Goal: Information Seeking & Learning: Check status

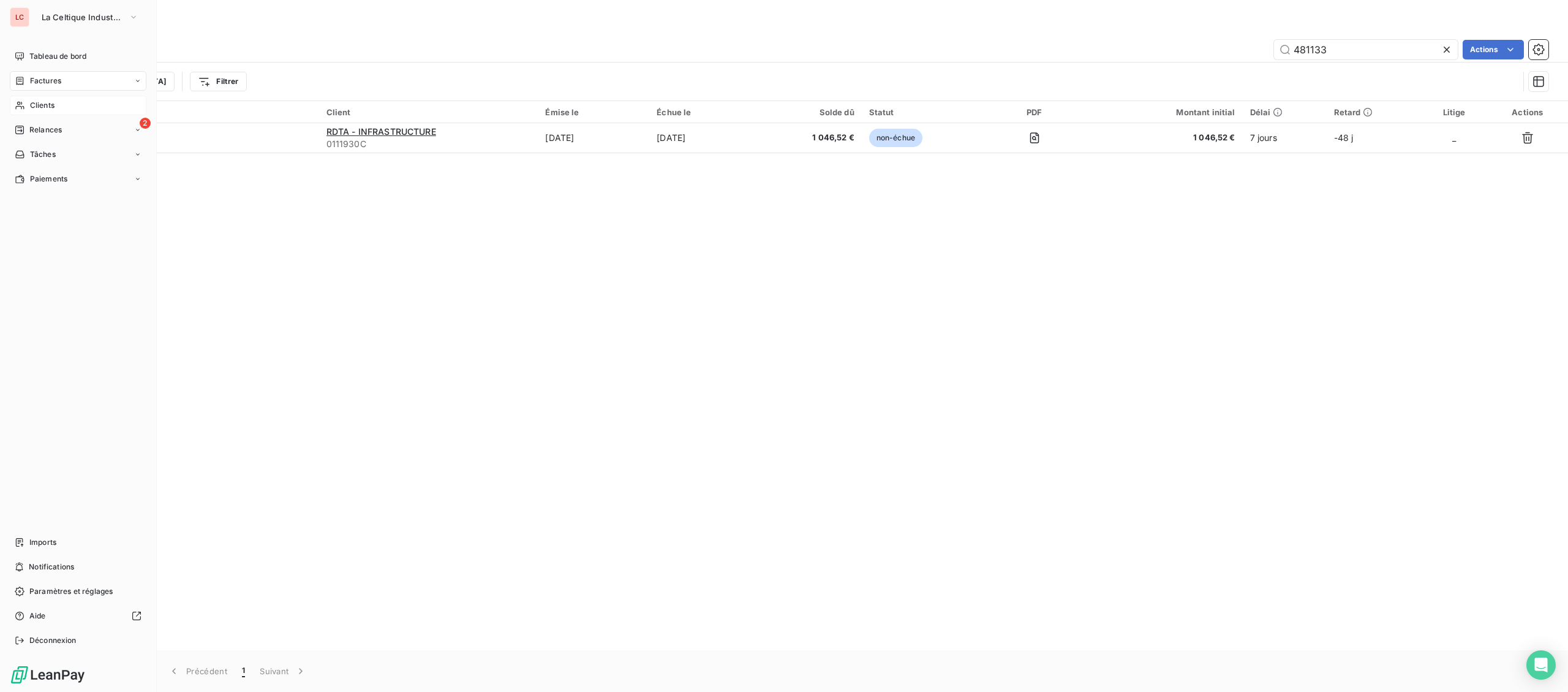
click at [25, 106] on div "Clients" at bounding box center [78, 105] width 137 height 20
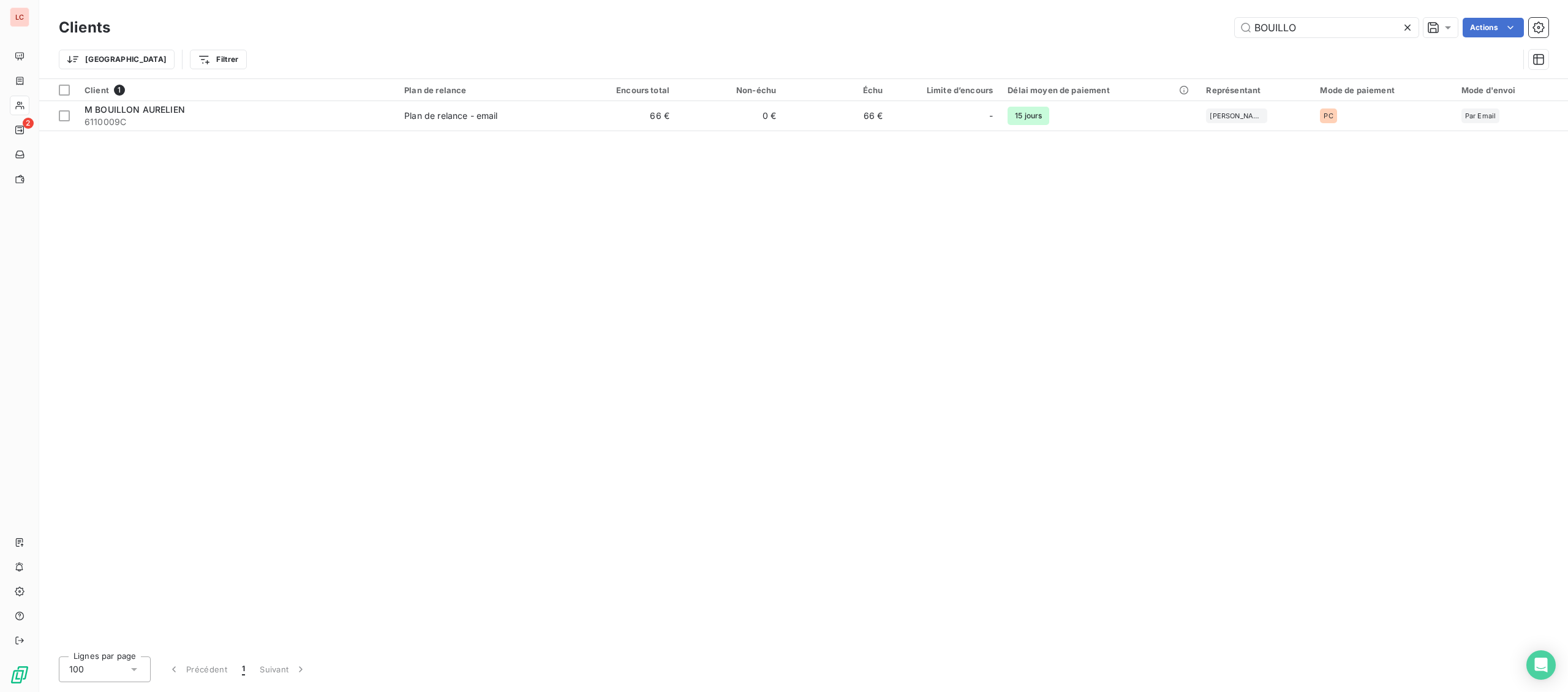
drag, startPoint x: 1372, startPoint y: 20, endPoint x: 904, endPoint y: 26, distance: 468.0
click at [1235, 26] on input "BOUILLO" at bounding box center [1326, 27] width 184 height 20
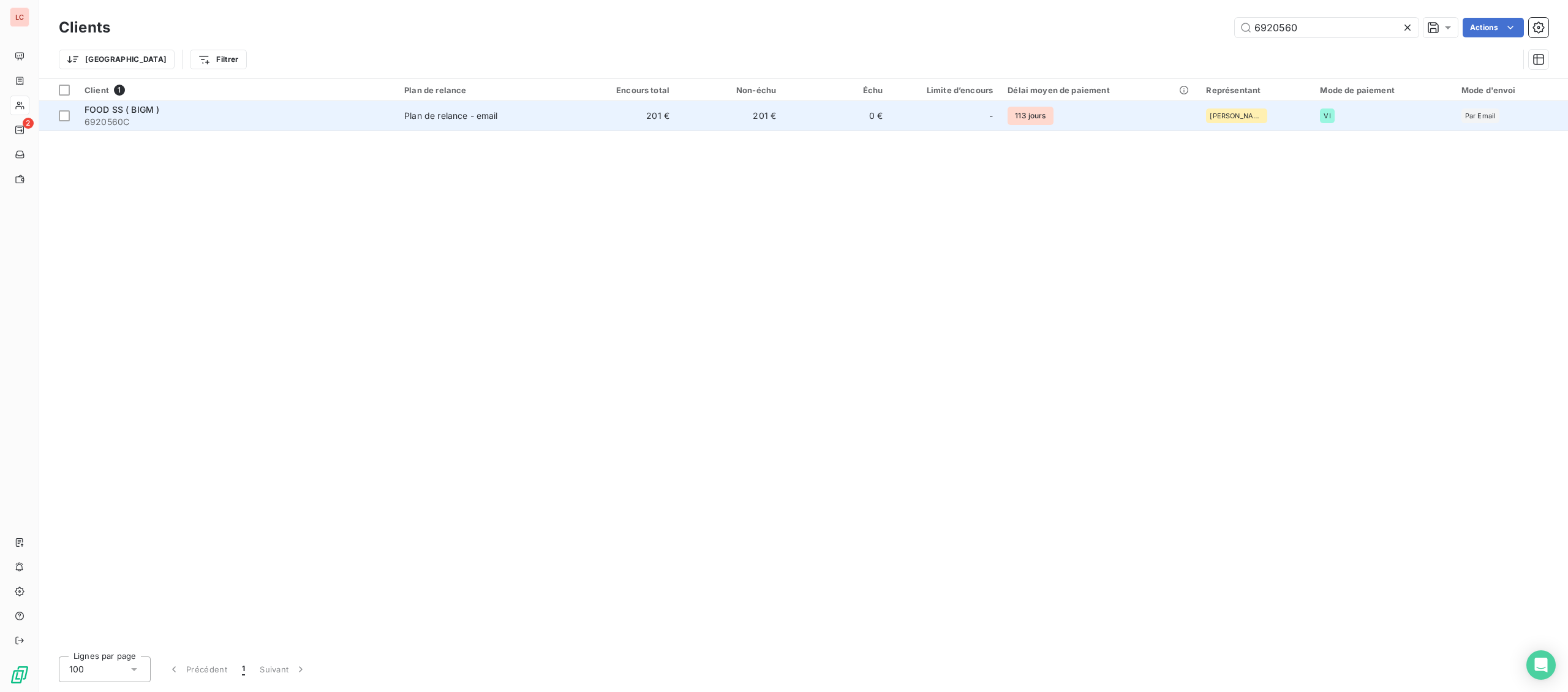
type input "6920560"
click at [262, 125] on span "6920560C" at bounding box center [237, 121] width 305 height 12
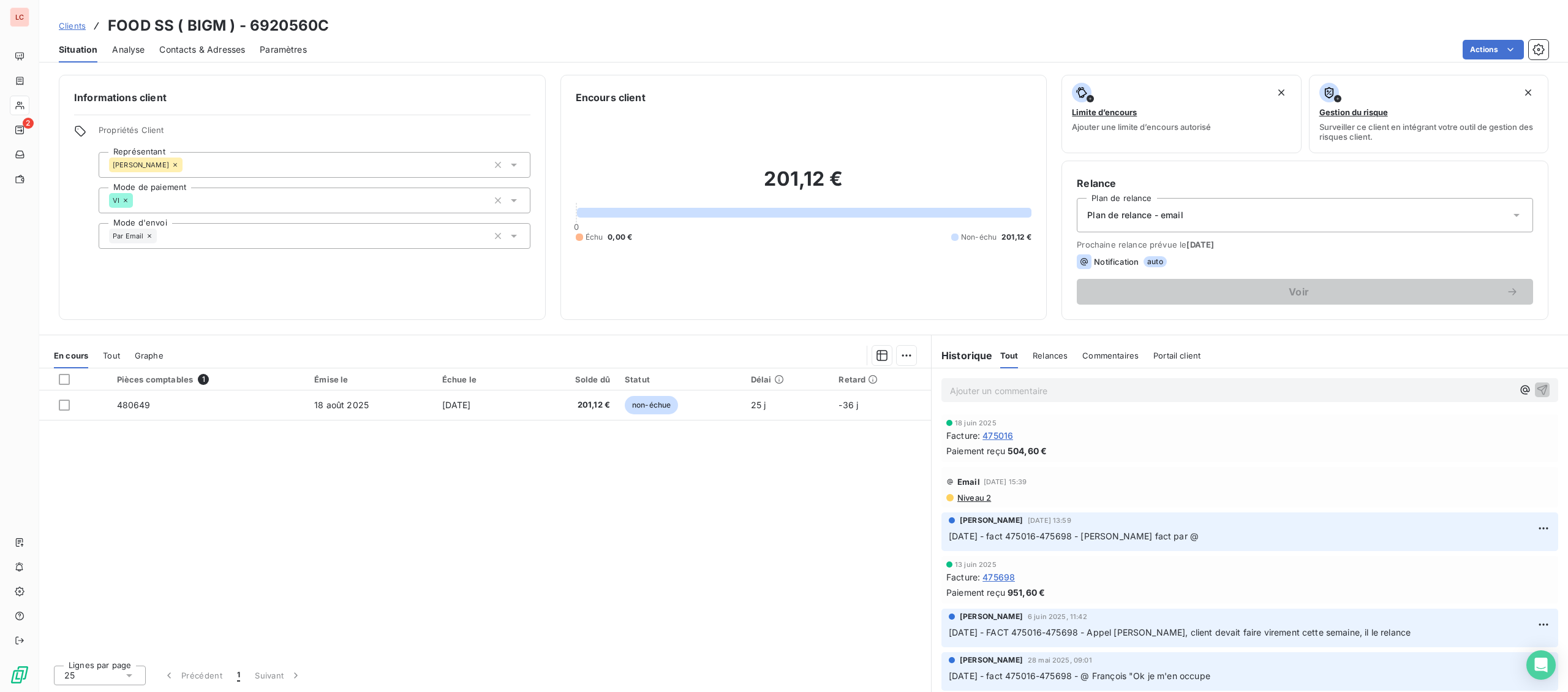
click at [1027, 388] on p "Ajouter un commentaire ﻿" at bounding box center [1230, 391] width 563 height 15
click at [1200, 390] on p "[DATE] - fact 480469 - @ François "" at bounding box center [1230, 390] width 563 height 14
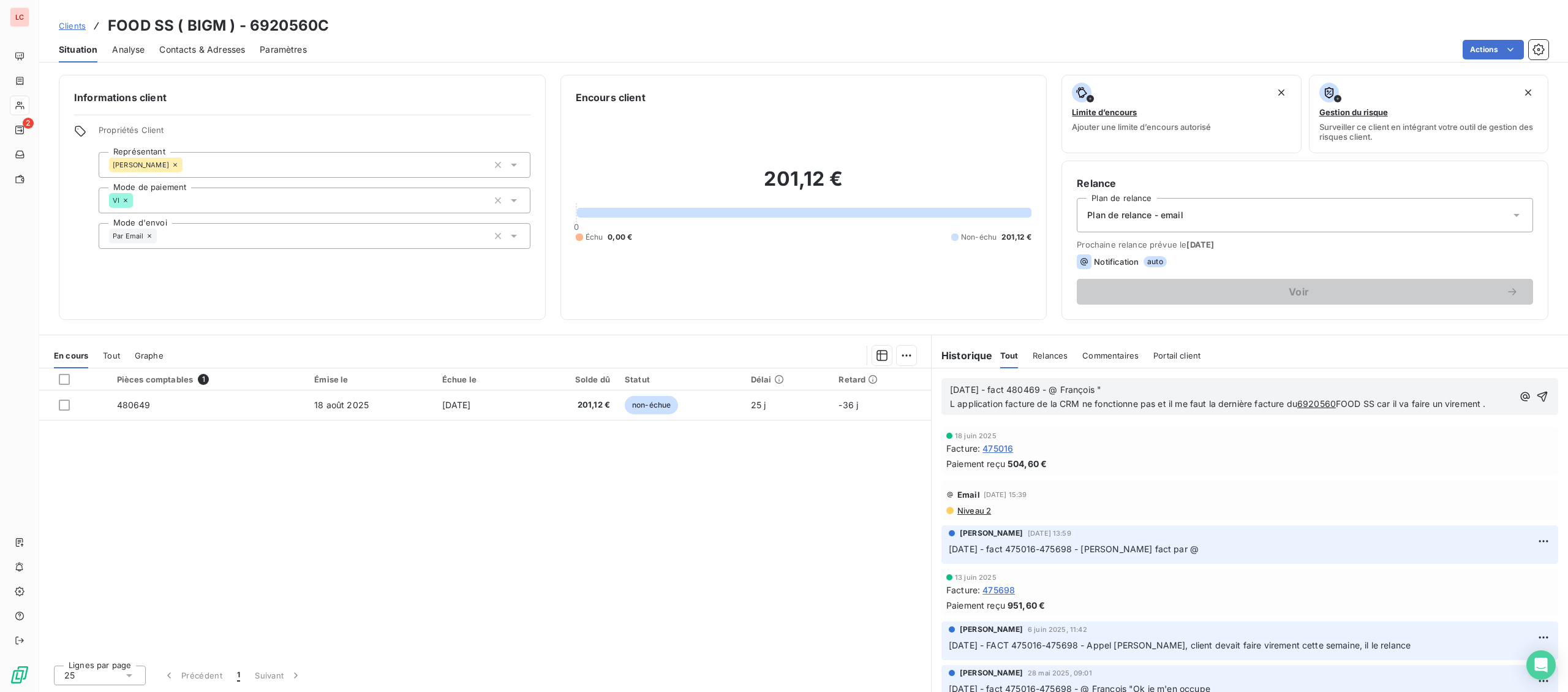
click at [1507, 400] on p "L application facture de la CRM ne fonctionne pas et il me faut la dernière fac…" at bounding box center [1230, 404] width 563 height 14
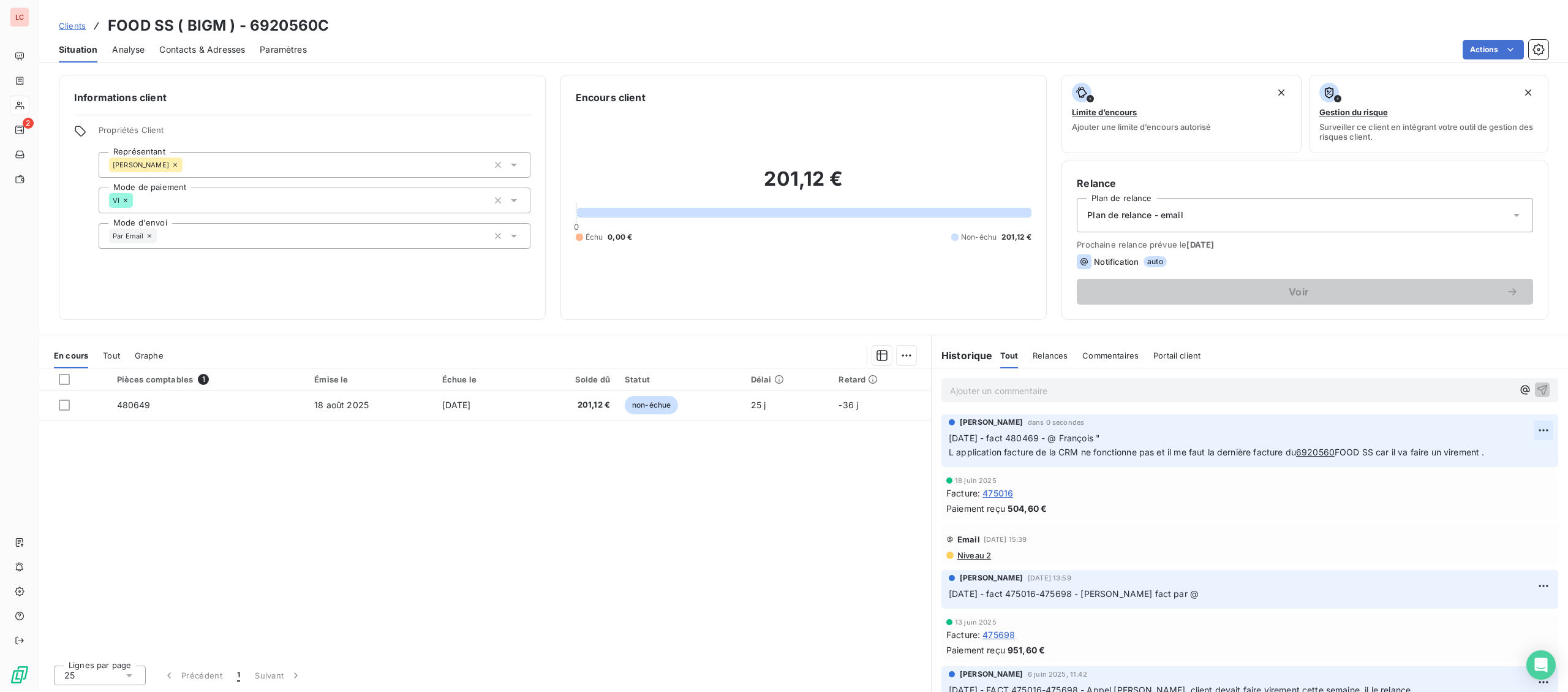
click at [1543, 433] on html "LC 2 Clients FOOD SS ( BIGM ) - 6920560C Situation Analyse Contacts & Adresses …" at bounding box center [784, 346] width 1568 height 692
click at [1521, 451] on div "Editer" at bounding box center [1514, 458] width 69 height 20
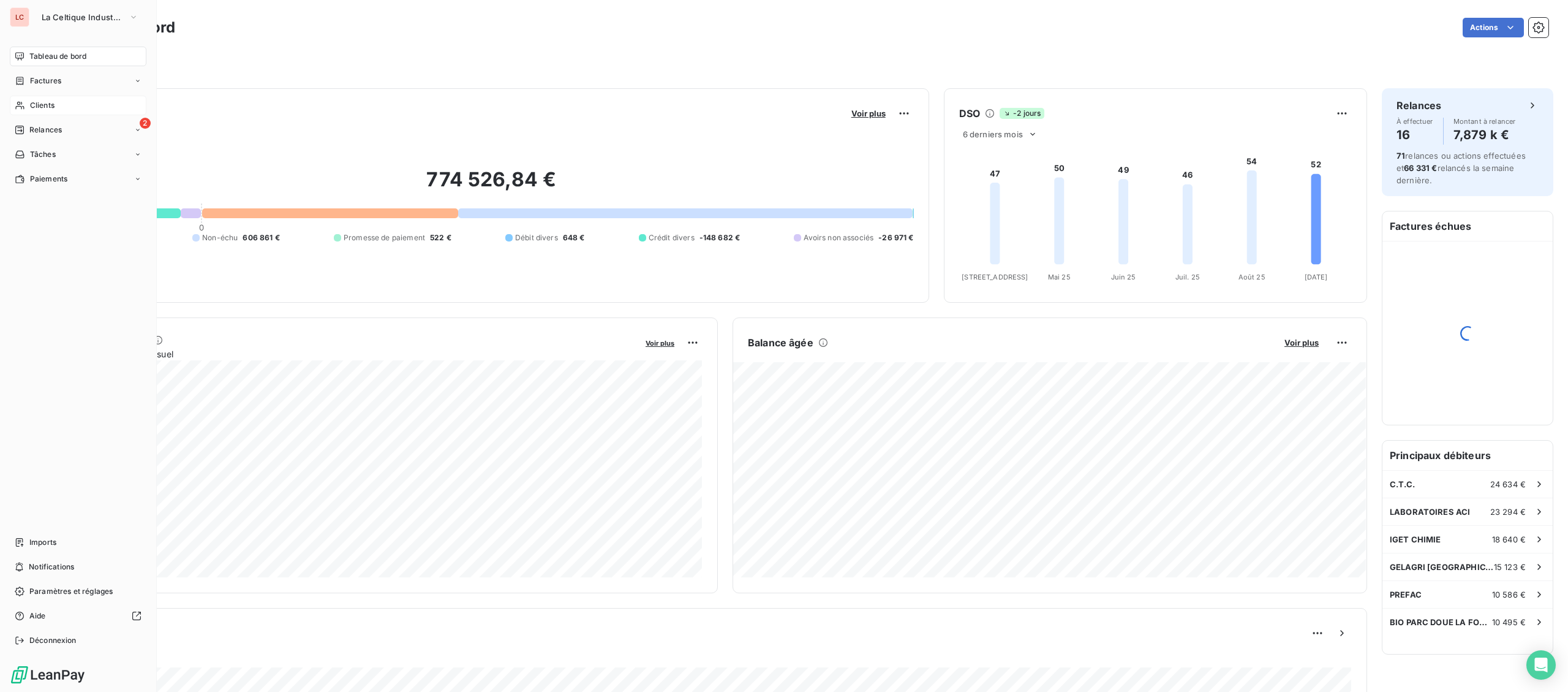
click at [51, 100] on span "Clients" at bounding box center [42, 105] width 25 height 11
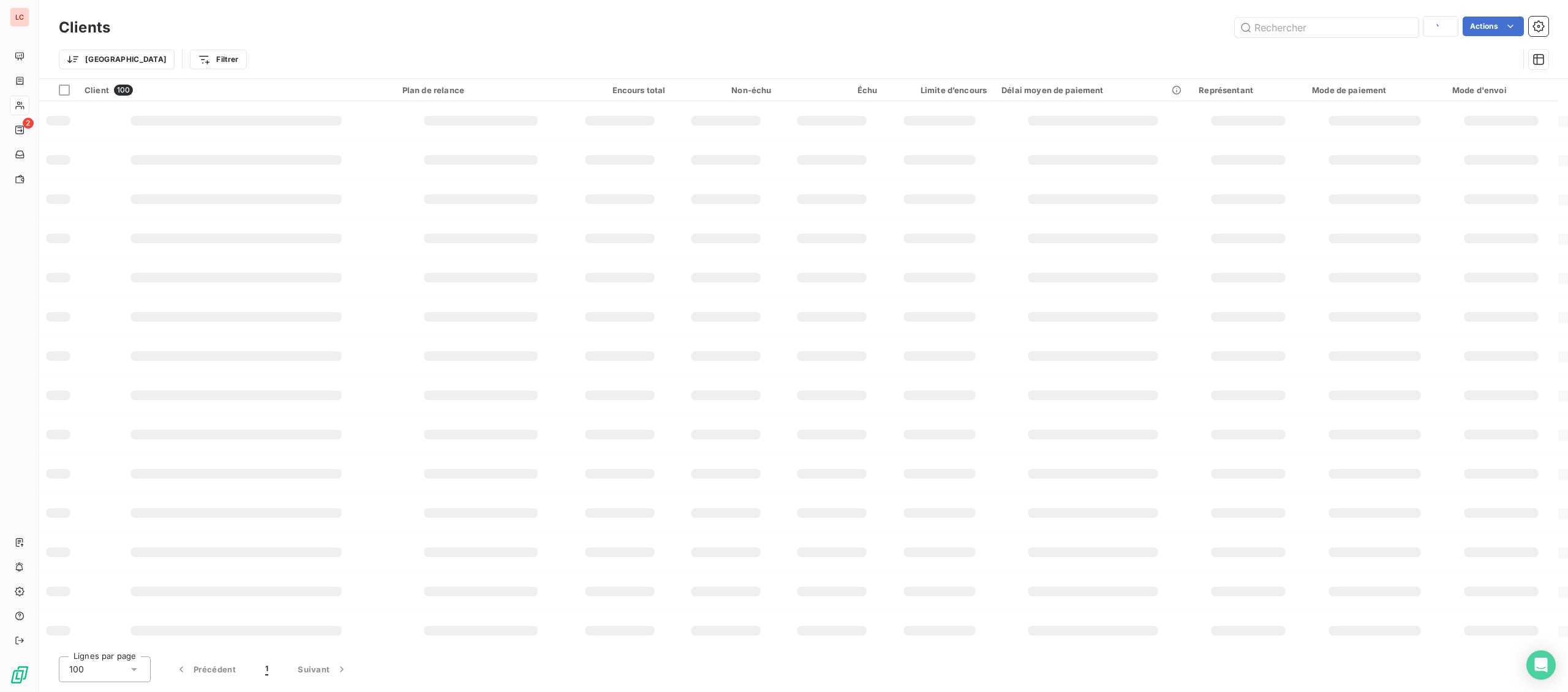
type input "6920560"
click at [1337, 26] on input "text" at bounding box center [1326, 27] width 184 height 20
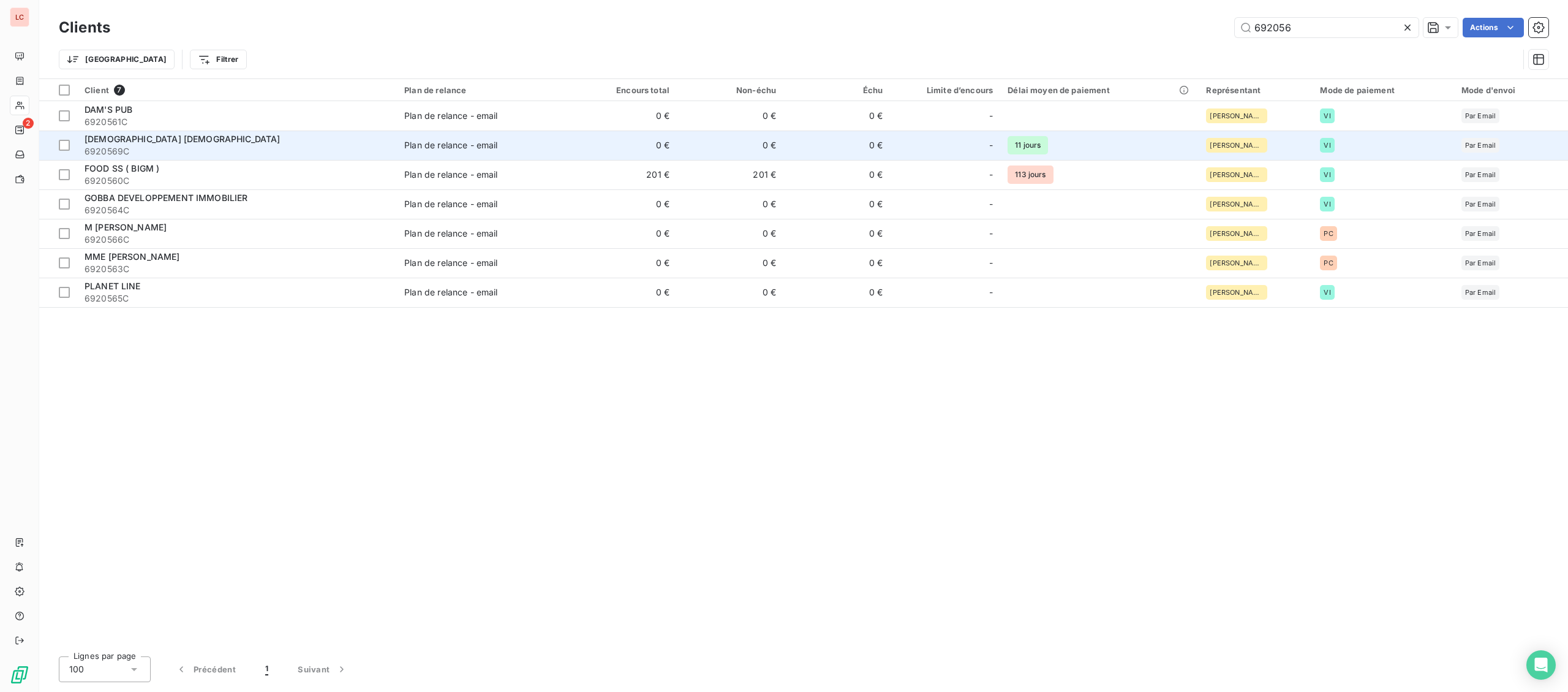
type input "692056"
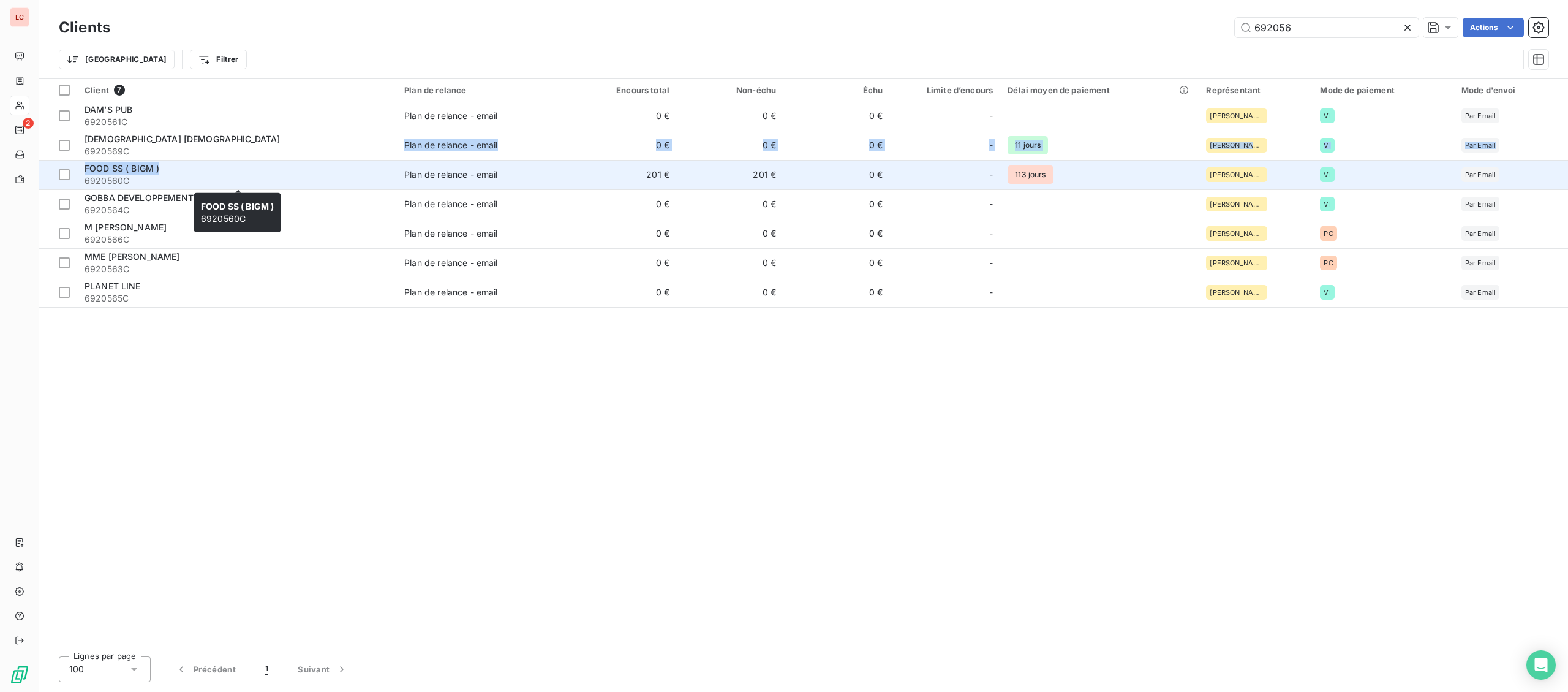
drag, startPoint x: 188, startPoint y: 160, endPoint x: 186, endPoint y: 171, distance: 11.2
click at [186, 171] on tbody "DAM'S PUB 6920561C Plan de relance - email 0 € 0 € 0 € - [PERSON_NAME] Par Emai…" at bounding box center [804, 204] width 1529 height 206
click at [186, 171] on div "FOOD SS ( BIGM )" at bounding box center [237, 168] width 305 height 12
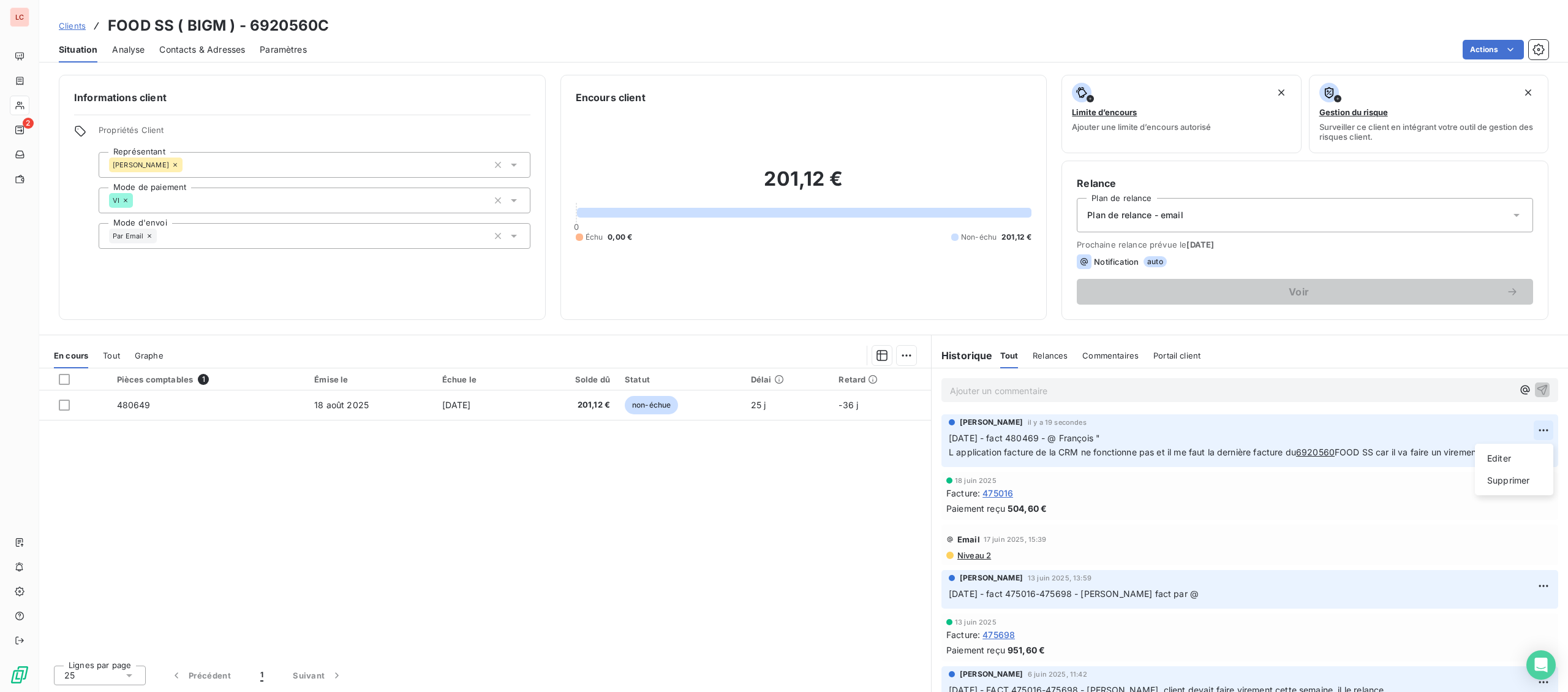
click at [1538, 429] on html "LC 2 Clients FOOD SS ( BIGM ) - 6920560C Situation Analyse Contacts & Adresses …" at bounding box center [784, 346] width 1568 height 692
click at [1507, 465] on div "Editer" at bounding box center [1514, 458] width 69 height 20
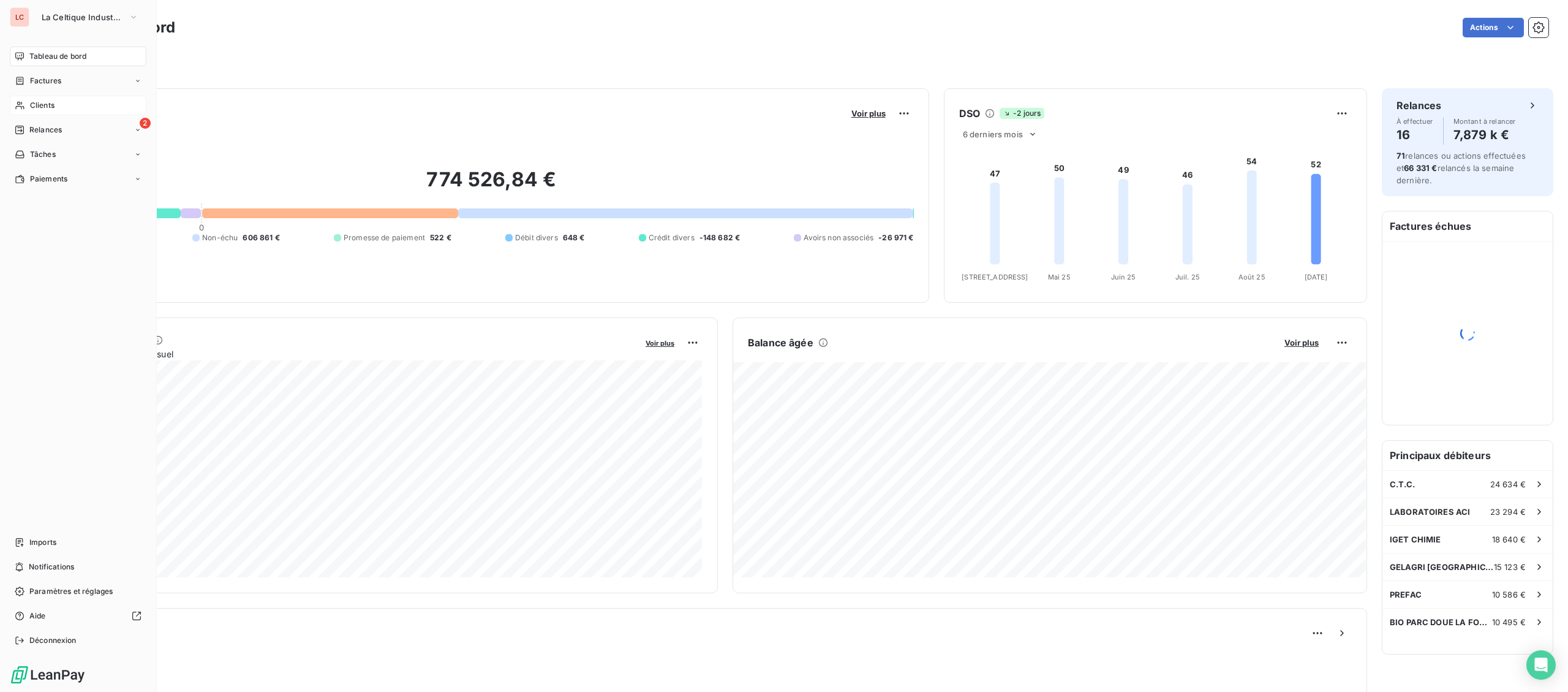
click at [34, 101] on span "Clients" at bounding box center [42, 105] width 25 height 11
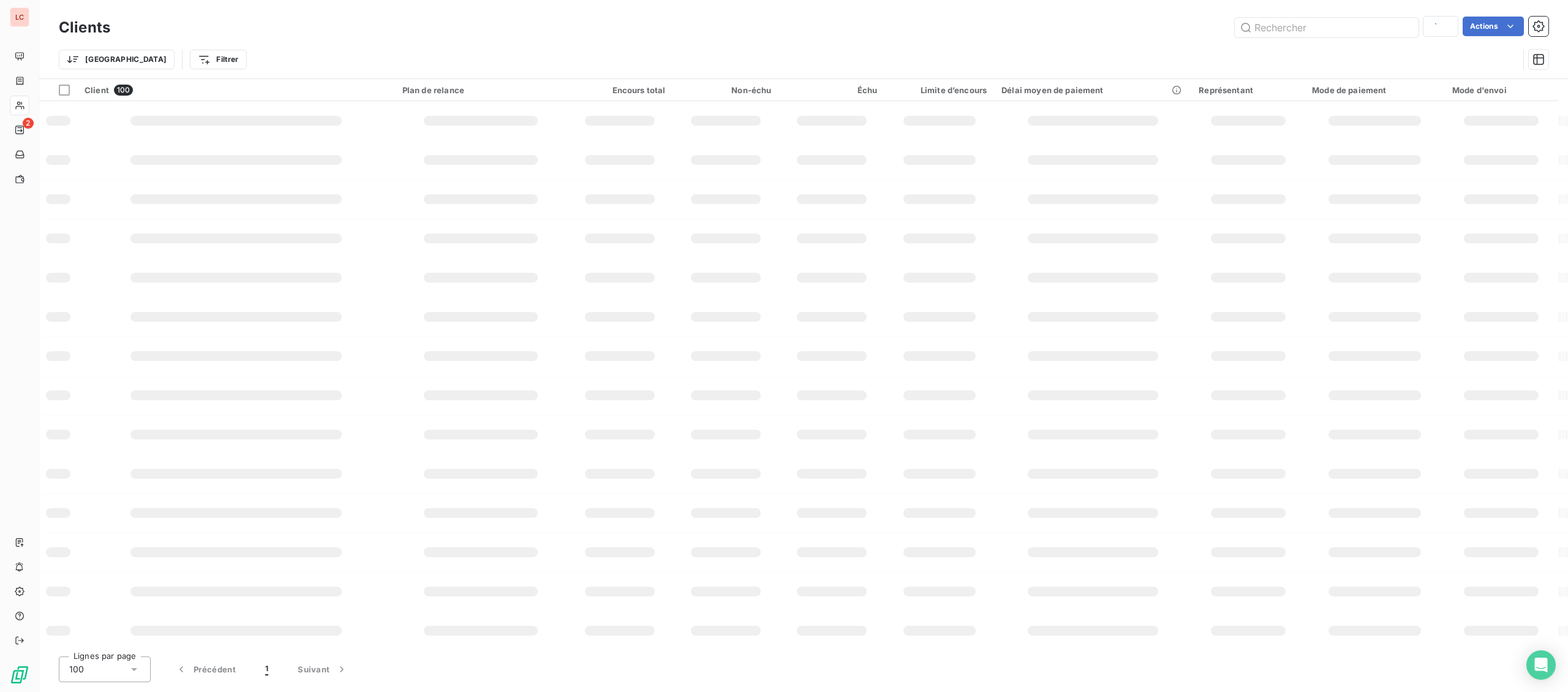
type input "692056"
click at [1299, 24] on input "text" at bounding box center [1326, 27] width 184 height 20
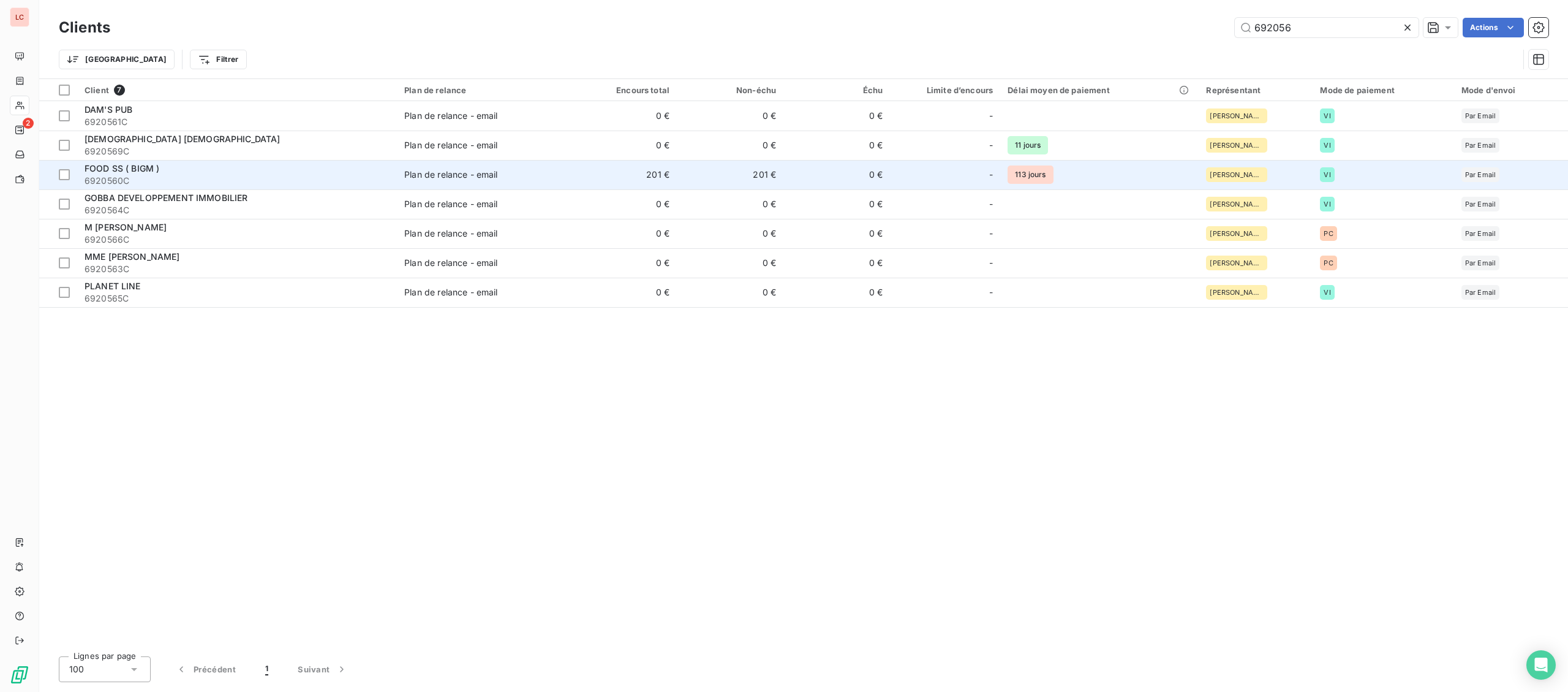
type input "692056"
click at [208, 170] on div "FOOD SS ( BIGM )" at bounding box center [237, 168] width 305 height 12
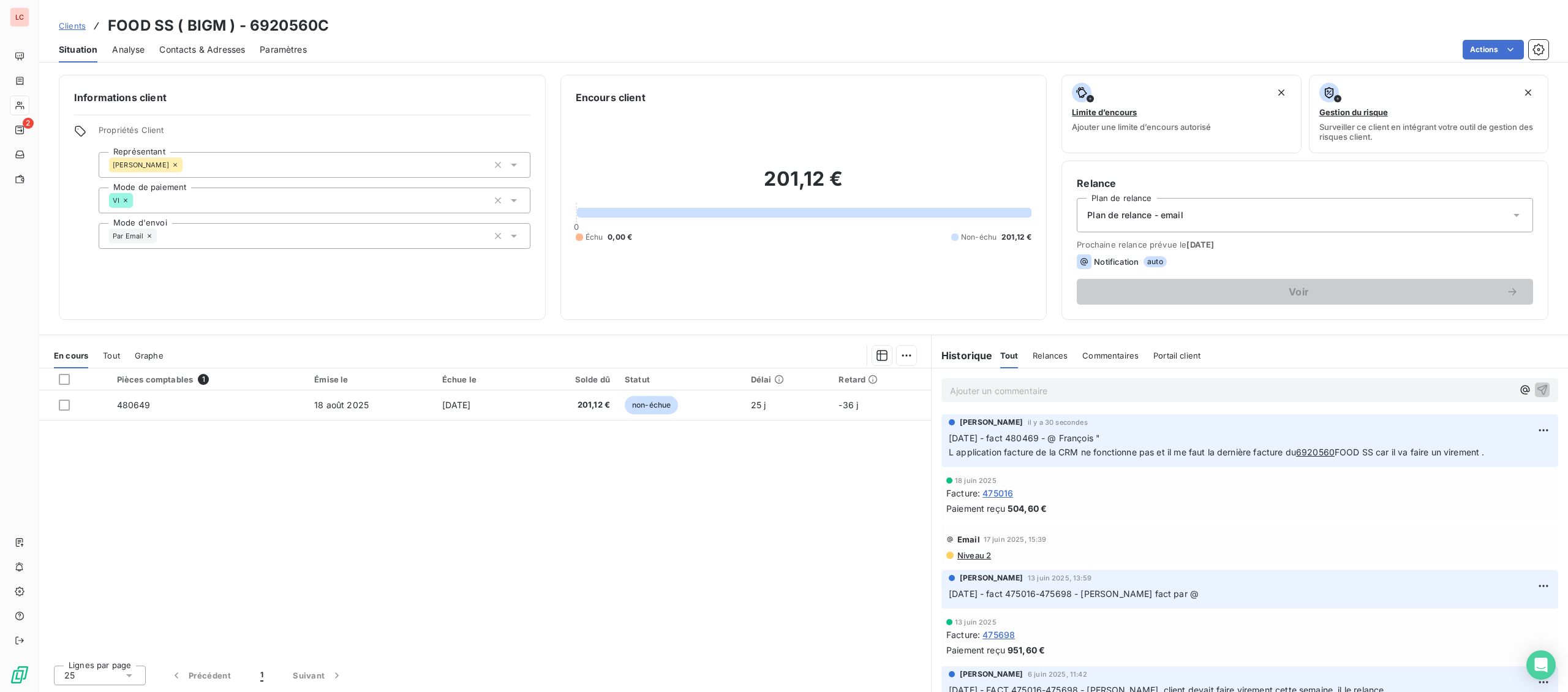
click at [1213, 383] on div "Ajouter un commentaire ﻿" at bounding box center [1230, 390] width 563 height 16
click at [1213, 391] on p "Ajouter un commentaire ﻿" at bounding box center [1230, 391] width 563 height 15
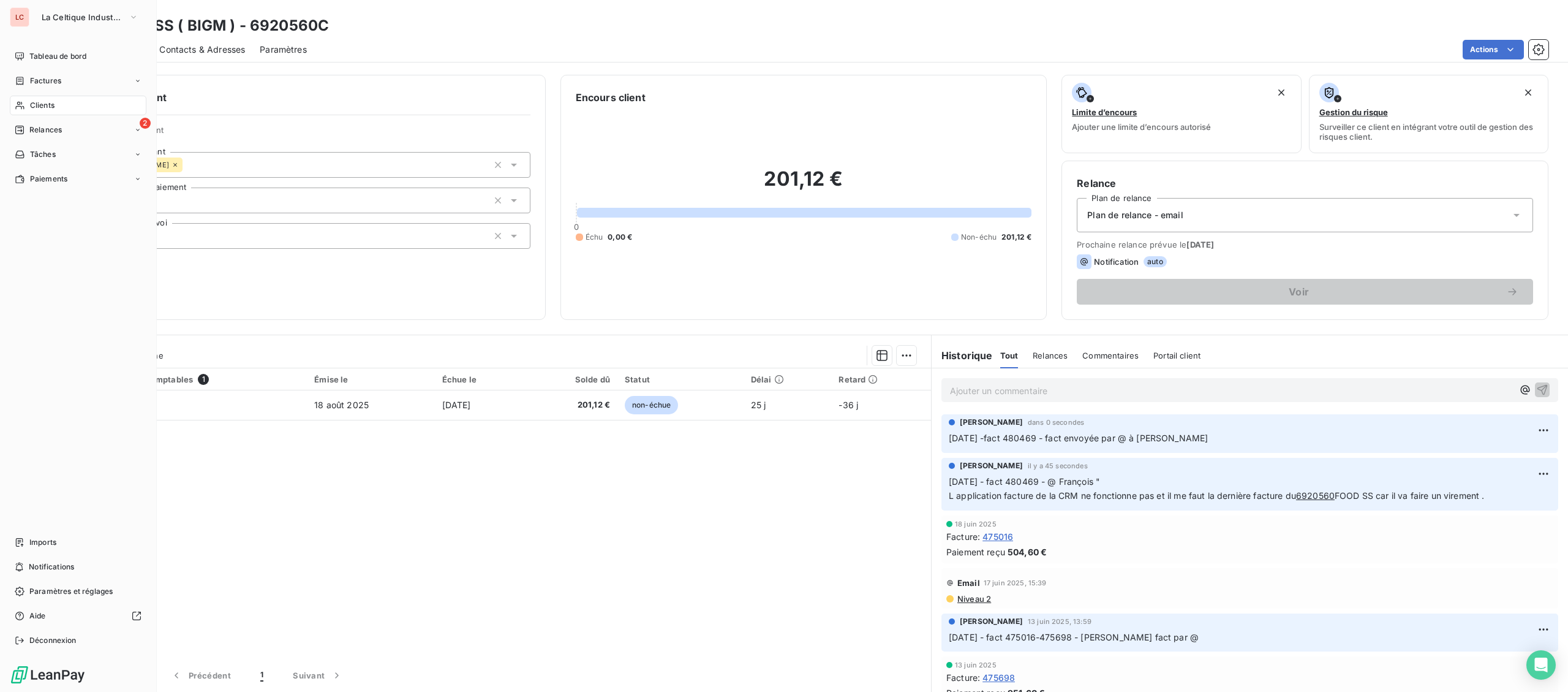
click at [27, 101] on div "Clients" at bounding box center [78, 105] width 137 height 20
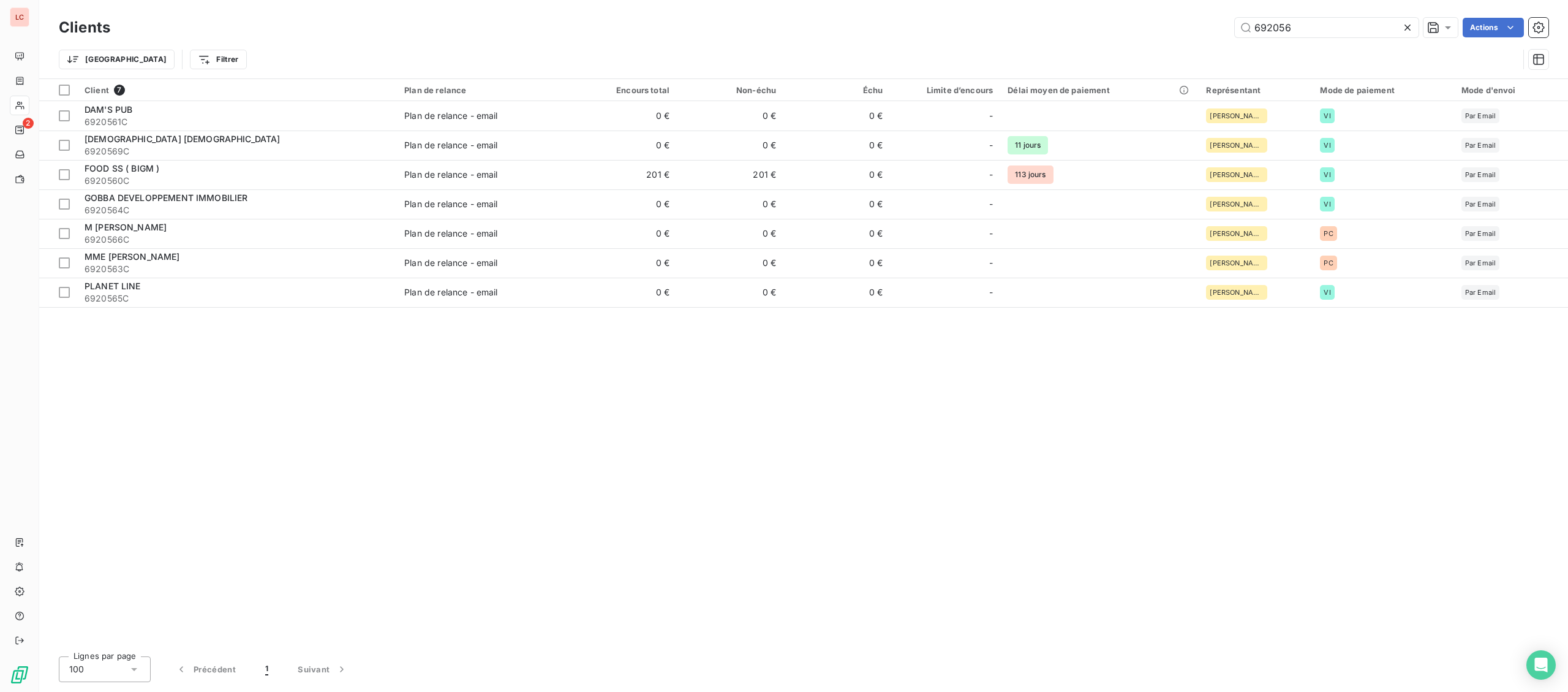
drag, startPoint x: 1336, startPoint y: 20, endPoint x: 1049, endPoint y: 20, distance: 287.0
click at [1235, 20] on input "692056" at bounding box center [1326, 27] width 184 height 20
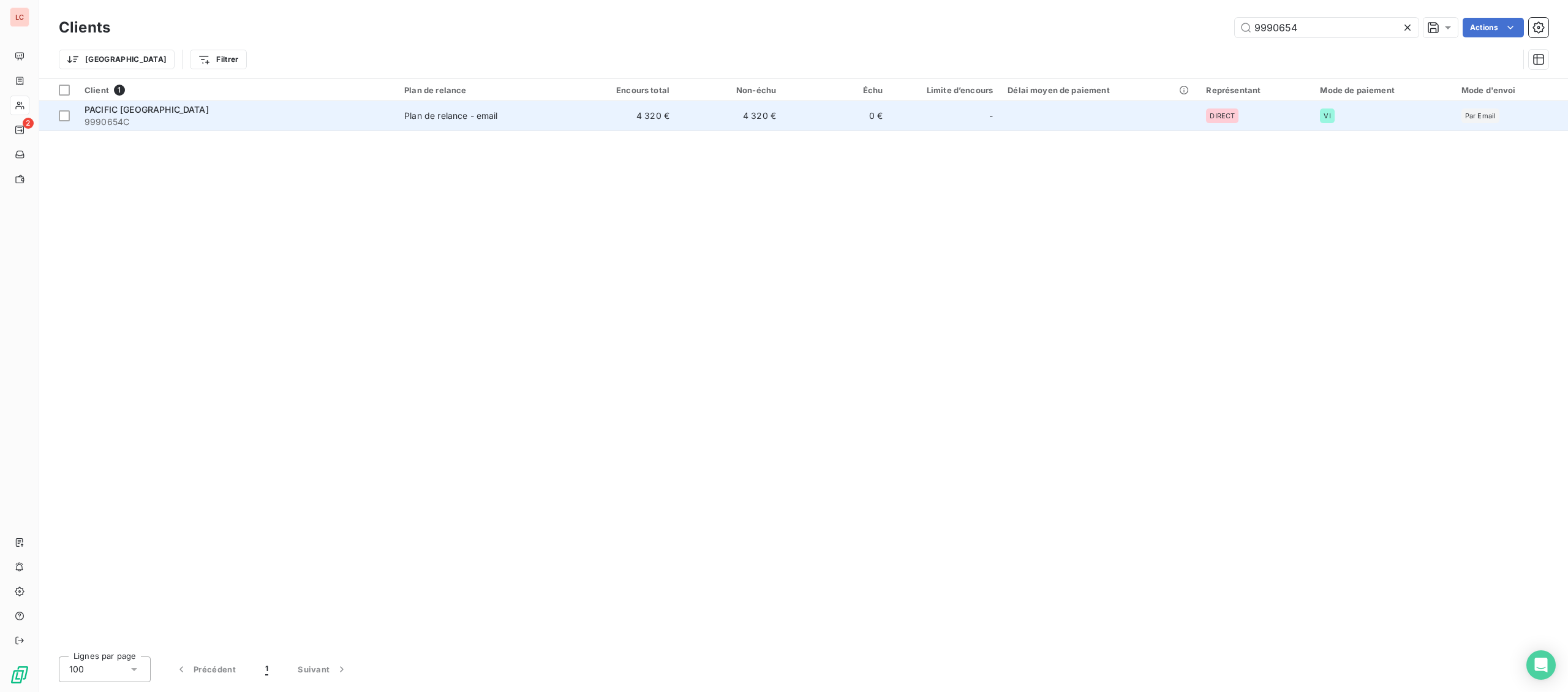
type input "9990654"
click at [178, 109] on div "PACIFIC FRANCE" at bounding box center [237, 110] width 305 height 12
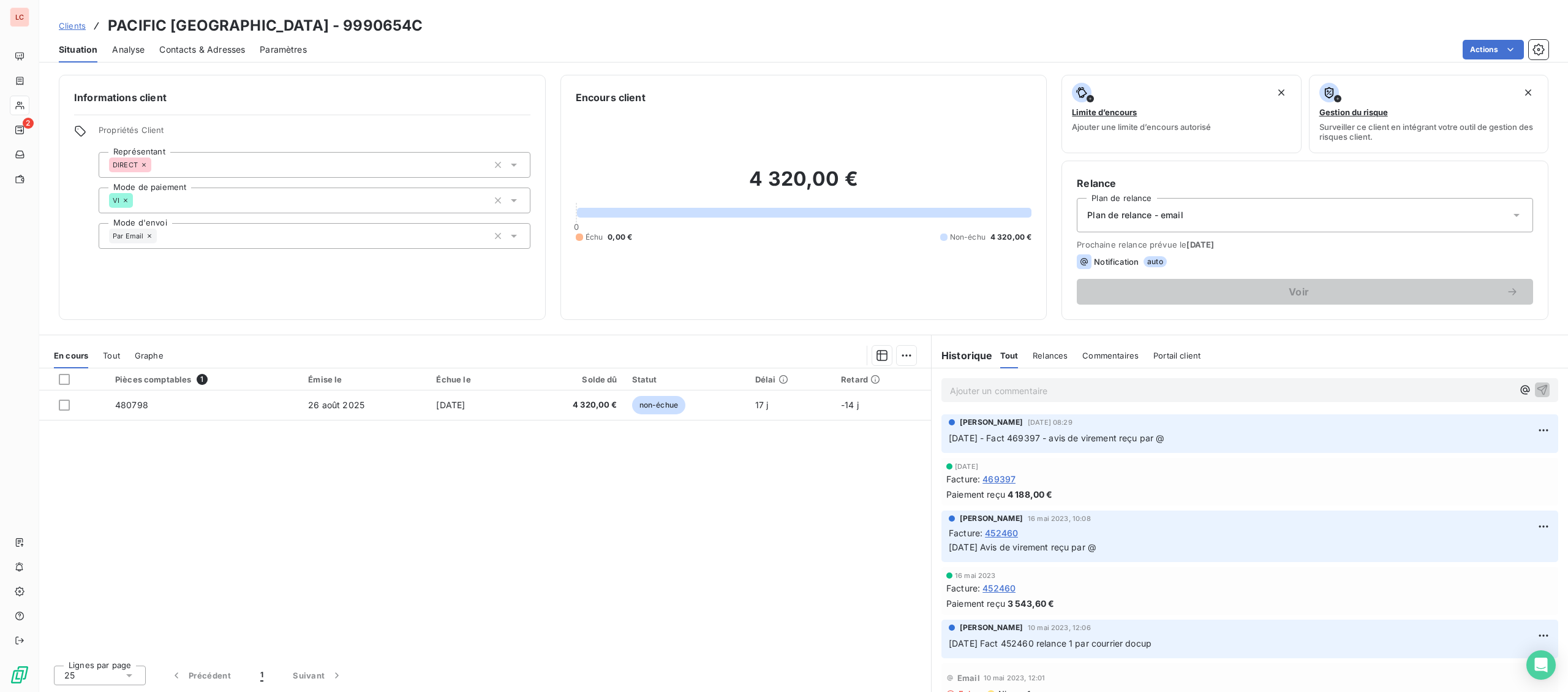
click at [1023, 393] on p "Ajouter un commentaire ﻿" at bounding box center [1230, 391] width 563 height 15
click at [1068, 387] on span "12/09/2025 - fact 480798 - à client "" at bounding box center [1016, 390] width 135 height 10
click at [1134, 387] on p "12/09/2025 - fact 480798 - @ client "" at bounding box center [1230, 390] width 563 height 14
click at [1228, 393] on p "12/09/2025 - fact 480798 - @ client "" at bounding box center [1230, 390] width 563 height 14
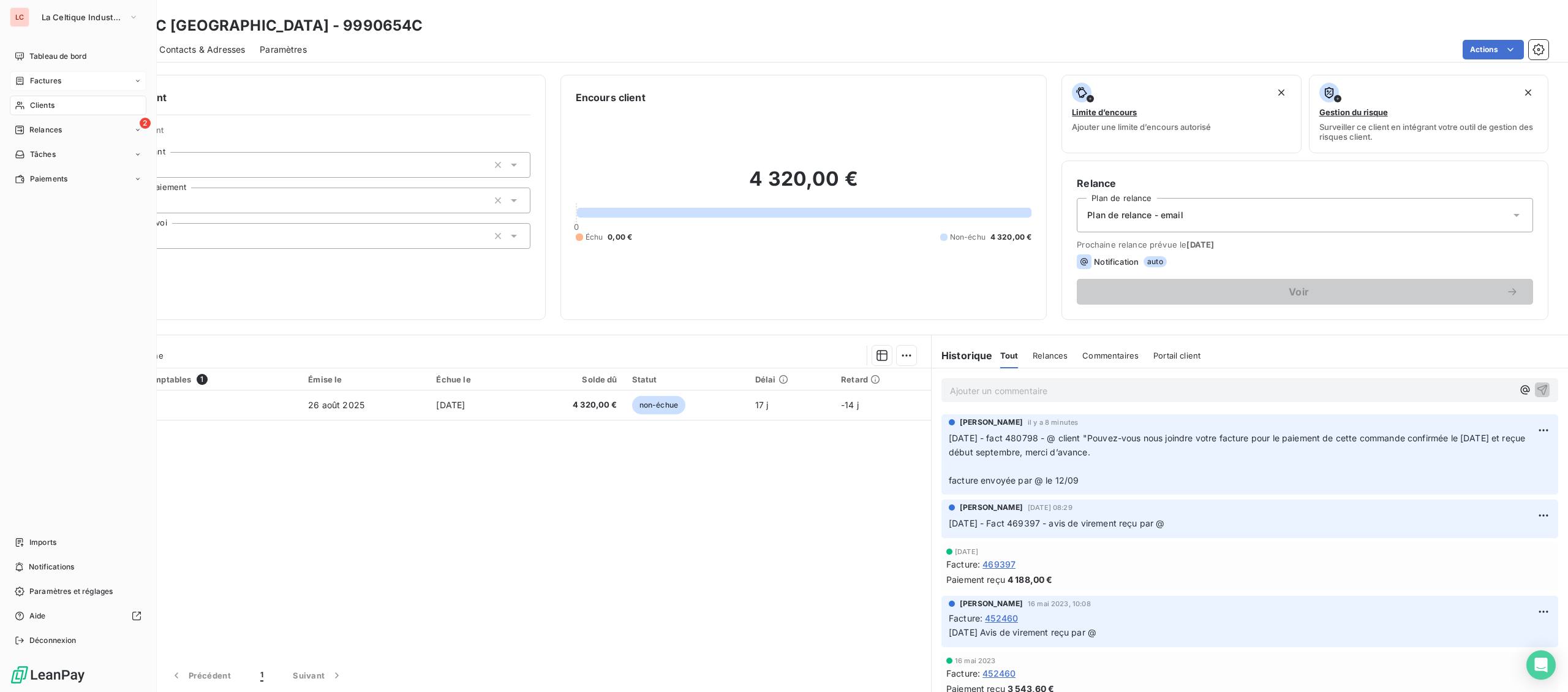
click at [38, 78] on span "Factures" at bounding box center [45, 81] width 31 height 11
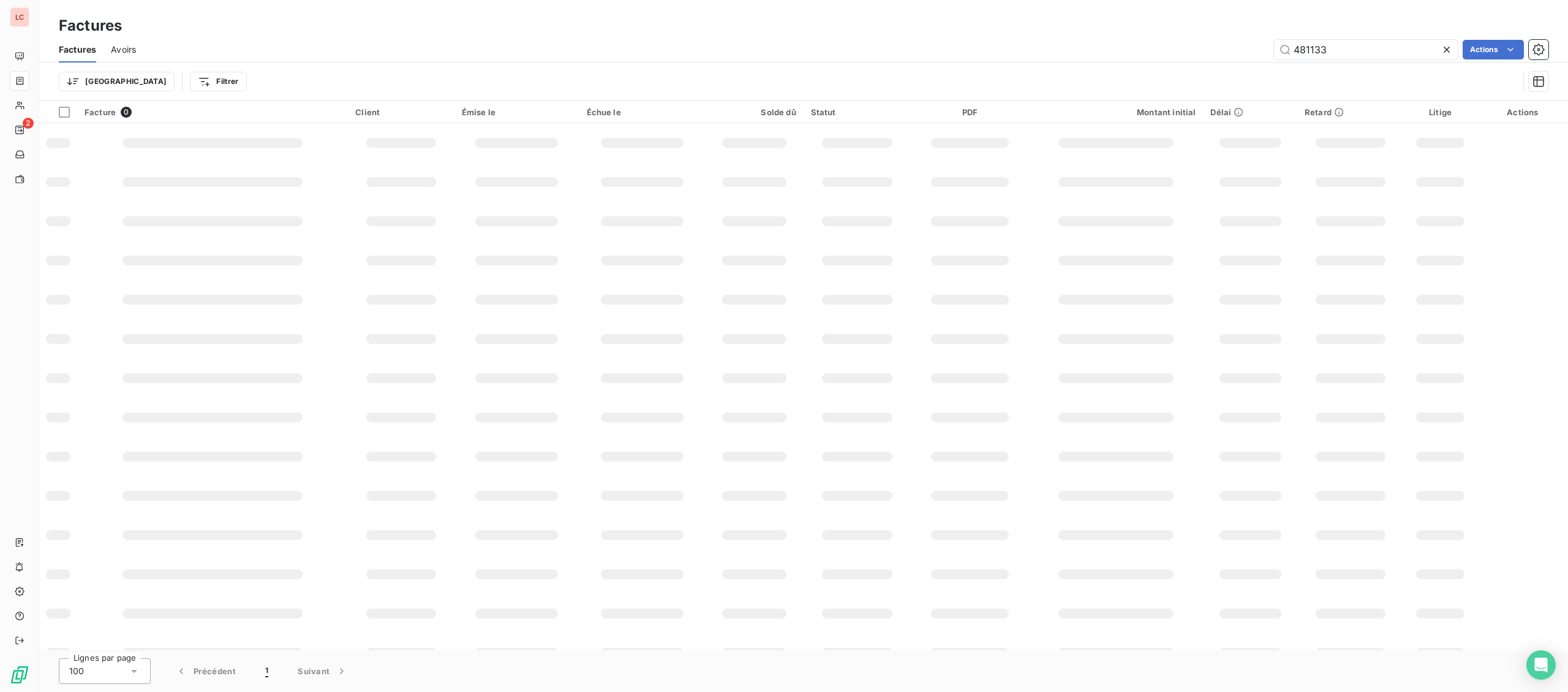
drag, startPoint x: 1330, startPoint y: 48, endPoint x: 1117, endPoint y: 43, distance: 213.1
click at [1274, 48] on input "481133" at bounding box center [1365, 49] width 184 height 20
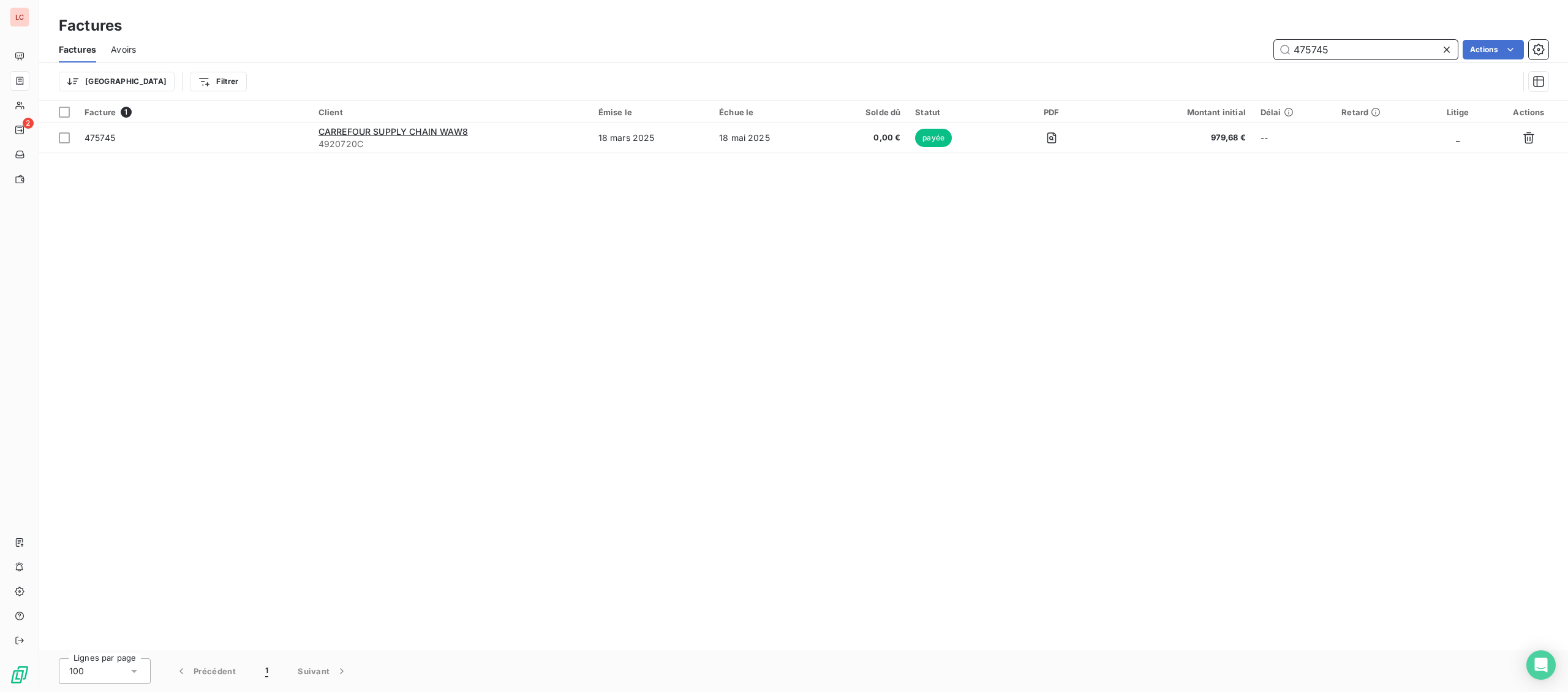
drag, startPoint x: 1349, startPoint y: 52, endPoint x: 1313, endPoint y: 56, distance: 36.2
click at [1313, 56] on input "475745" at bounding box center [1365, 49] width 184 height 20
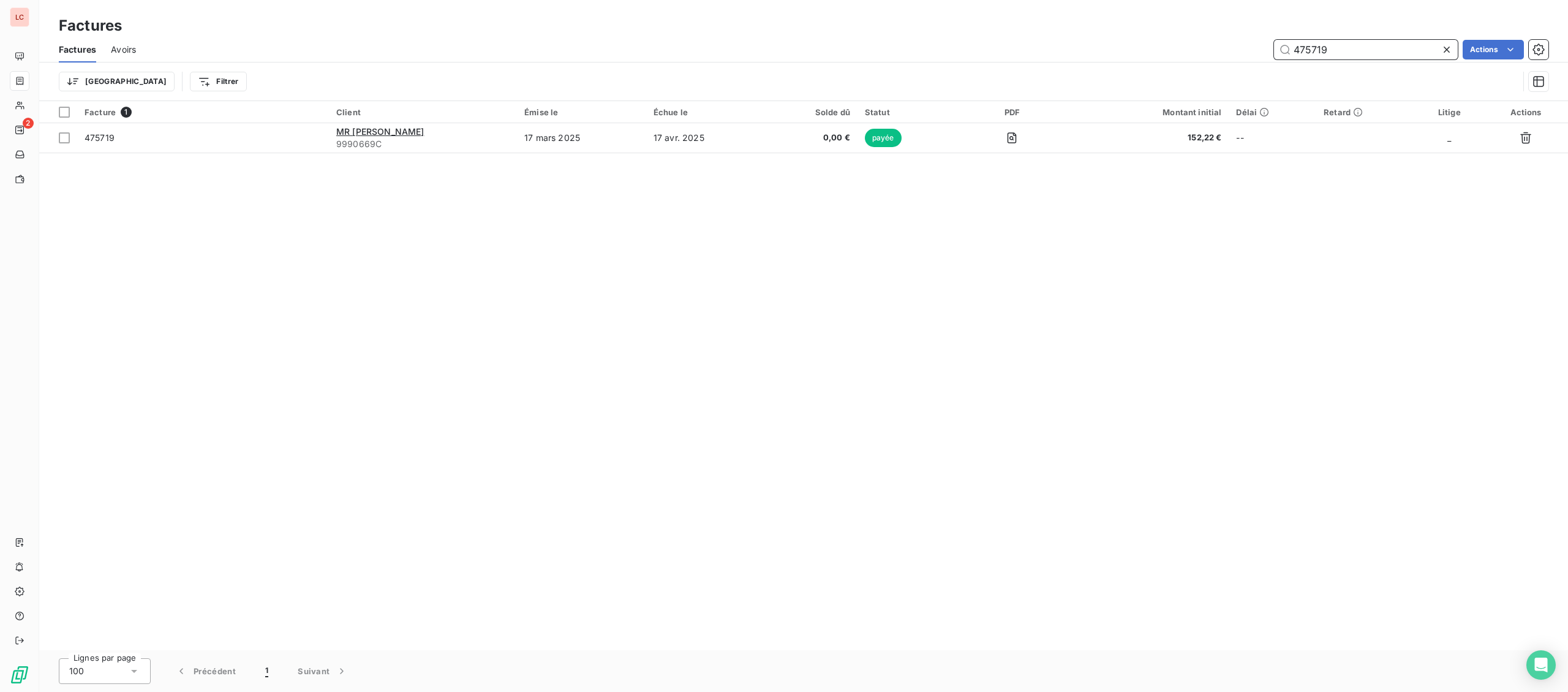
drag, startPoint x: 1409, startPoint y: 49, endPoint x: 1307, endPoint y: 44, distance: 102.1
click at [1307, 44] on input "475719" at bounding box center [1365, 49] width 184 height 20
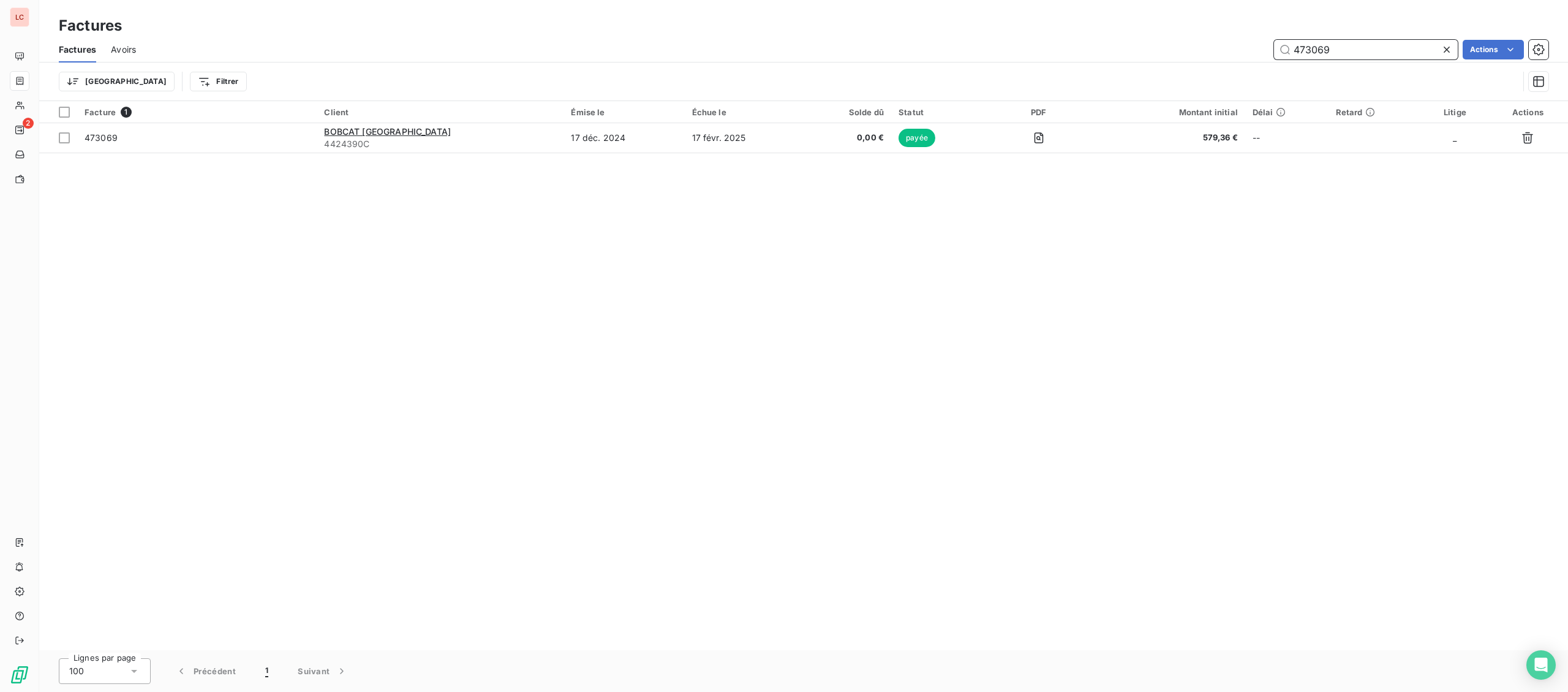
drag, startPoint x: 1347, startPoint y: 53, endPoint x: 1026, endPoint y: 32, distance: 321.7
click at [1274, 52] on input "473069" at bounding box center [1365, 49] width 184 height 20
drag, startPoint x: 1350, startPoint y: 46, endPoint x: 1185, endPoint y: 51, distance: 165.1
click at [1274, 52] on input "474053" at bounding box center [1365, 49] width 184 height 20
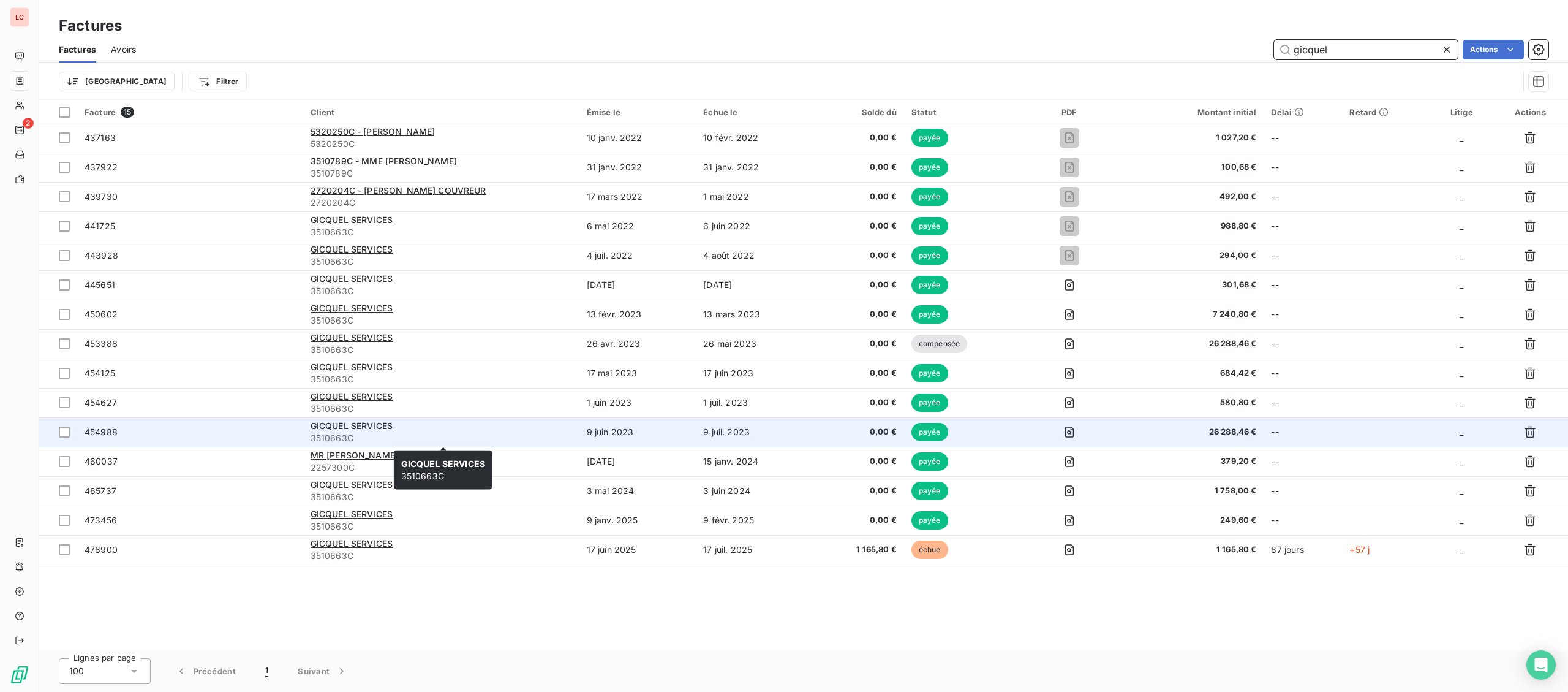
type input "gicquel"
click at [387, 433] on span "3510663C" at bounding box center [441, 438] width 261 height 12
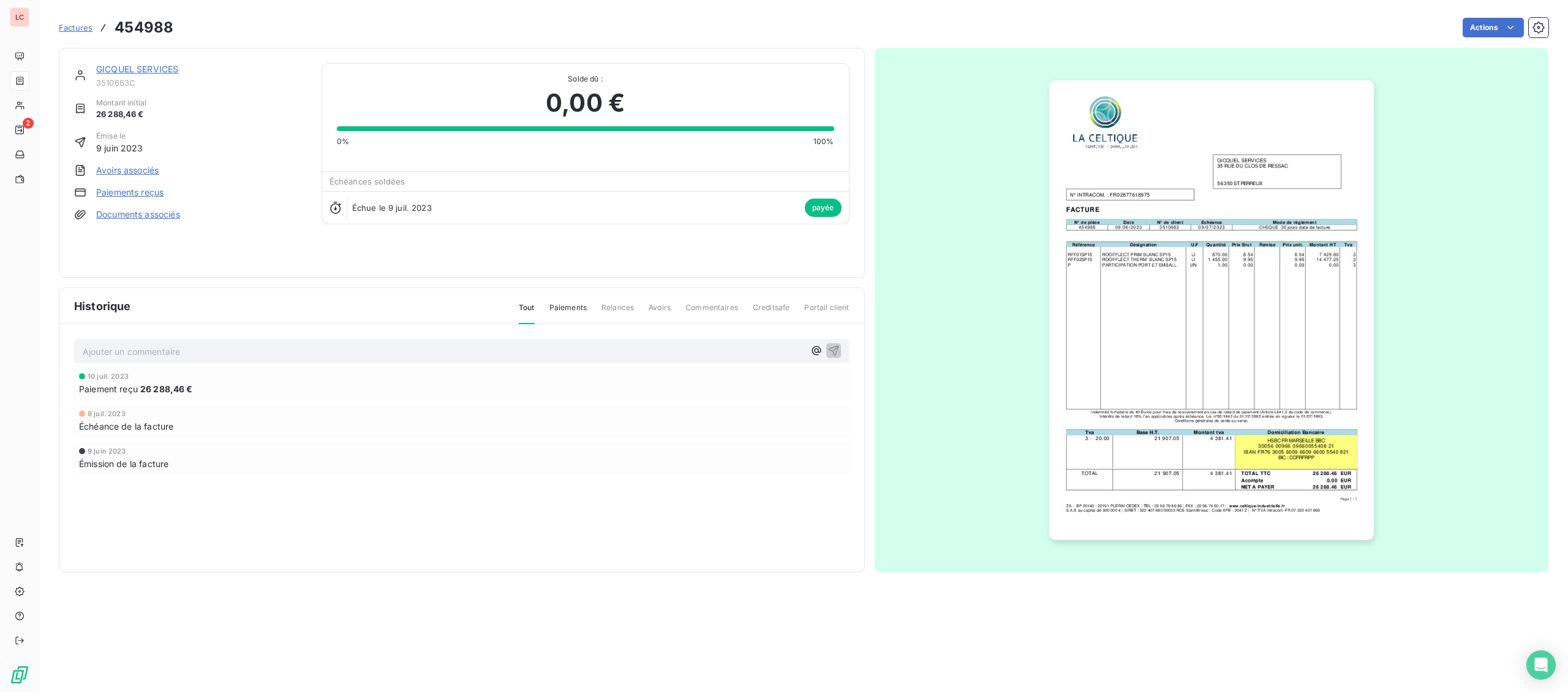
click at [149, 74] on link "GICQUEL SERVICES" at bounding box center [137, 69] width 82 height 10
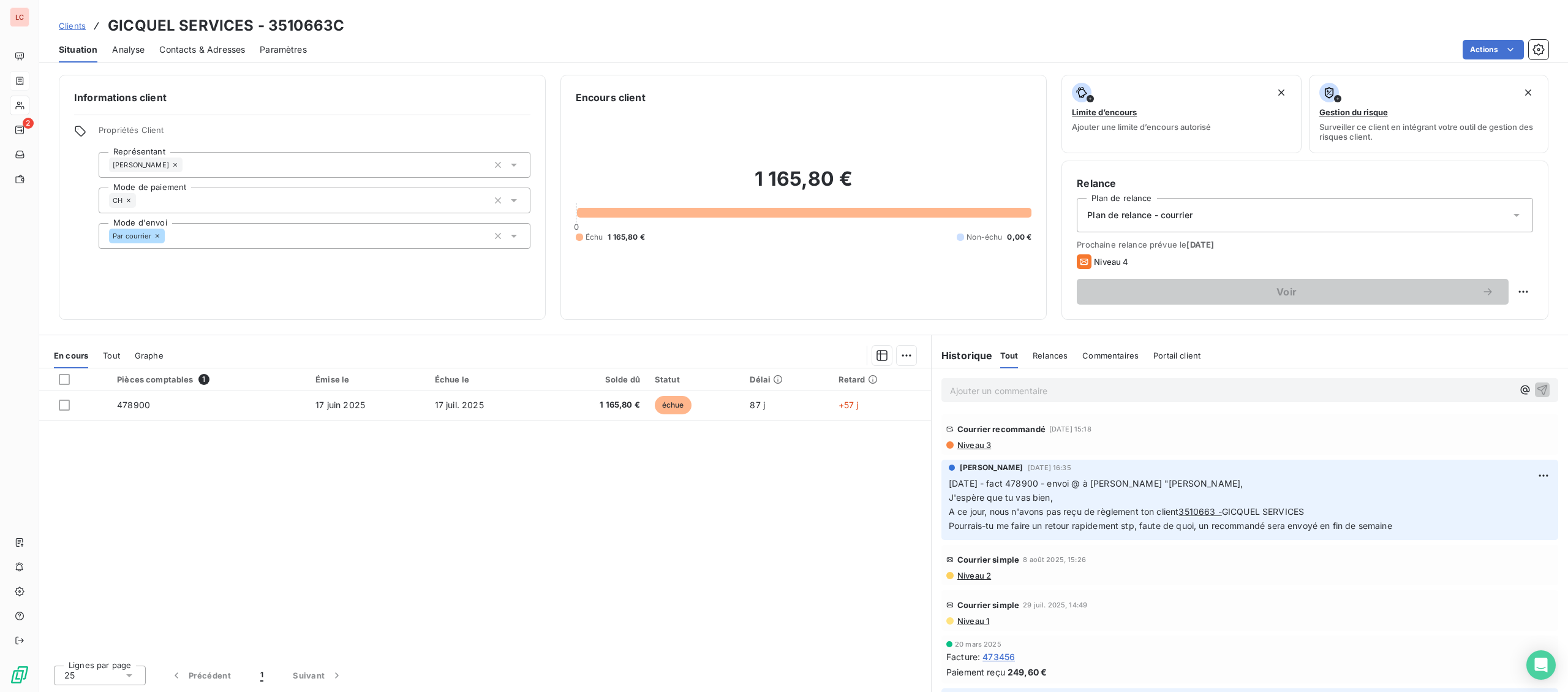
click at [1188, 521] on p "01/09/2025 - fact 478900 - envoi @ à Adrien "Bonjour Adrien, J'espère que tu va…" at bounding box center [1249, 505] width 602 height 56
drag, startPoint x: 798, startPoint y: 565, endPoint x: 805, endPoint y: 565, distance: 7.0
click at [799, 565] on div "Pièces comptables 1 Émise le Échue le Solde dû Statut Délai Retard 478900 17 ju…" at bounding box center [484, 512] width 892 height 287
click at [514, 481] on div "Pièces comptables 1 Émise le Échue le Solde dû Statut Délai Retard 478900 17 ju…" at bounding box center [484, 512] width 892 height 287
click at [1019, 391] on p "Ajouter un commentaire ﻿" at bounding box center [1230, 391] width 563 height 15
